Goal: Task Accomplishment & Management: Manage account settings

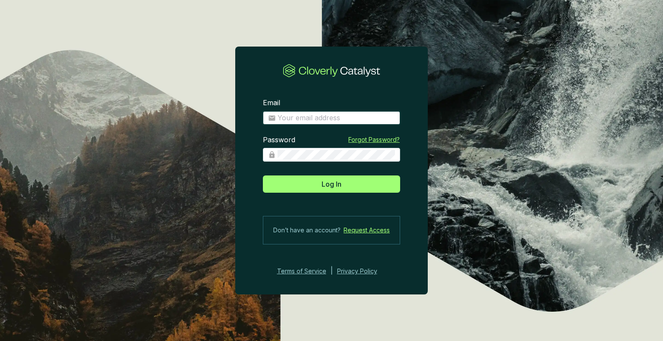
click at [290, 116] on input "Email" at bounding box center [335, 117] width 117 height 9
type input "[EMAIL_ADDRESS][DOMAIN_NAME]"
click at [263, 176] on button "Log In" at bounding box center [331, 184] width 137 height 17
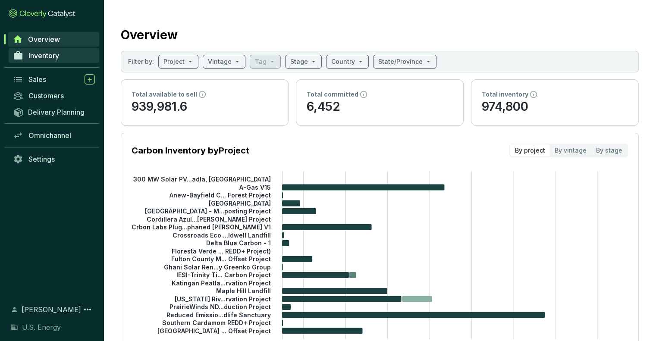
click at [45, 57] on span "Inventory" at bounding box center [43, 55] width 31 height 9
